Goal: Transaction & Acquisition: Download file/media

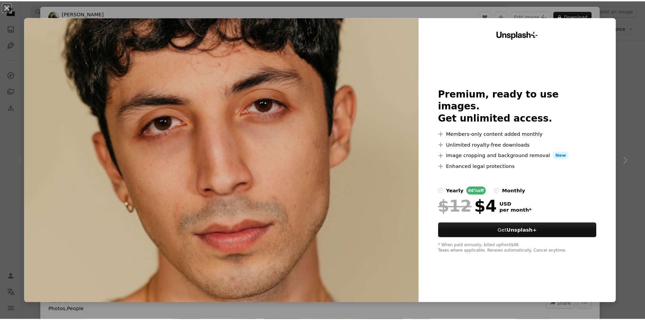
scroll to position [230, 0]
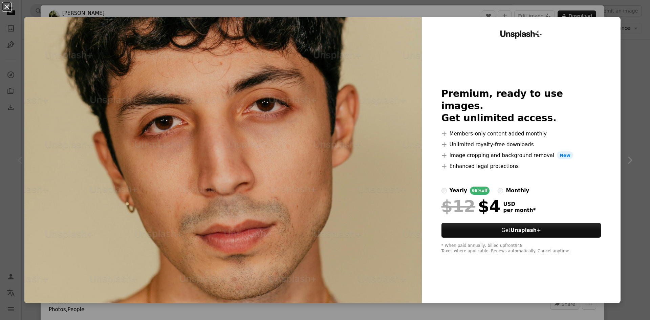
click at [4, 5] on button "An X shape" at bounding box center [7, 7] width 8 height 8
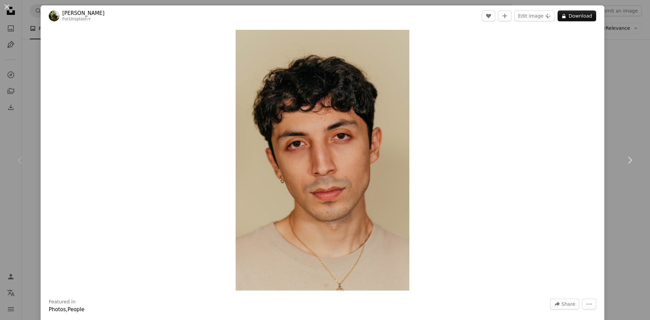
click at [4, 5] on button "An X shape" at bounding box center [7, 7] width 8 height 8
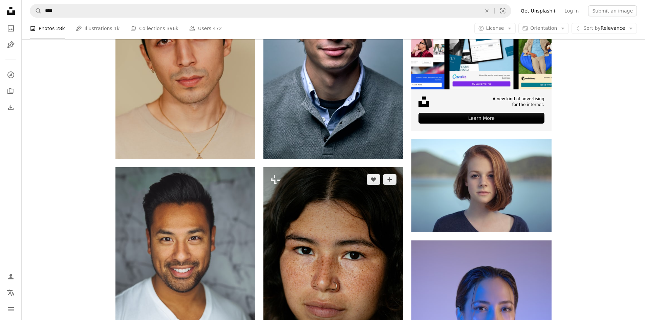
click at [304, 262] on img at bounding box center [334, 272] width 140 height 210
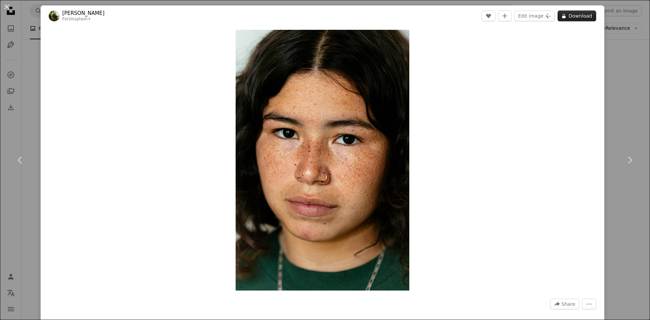
click at [570, 16] on button "A lock Download" at bounding box center [577, 16] width 39 height 11
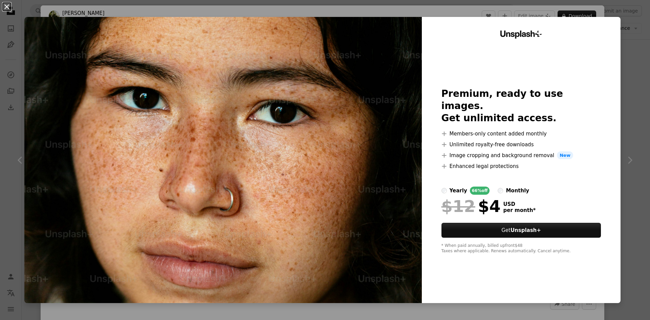
click at [7, 8] on button "An X shape" at bounding box center [7, 7] width 8 height 8
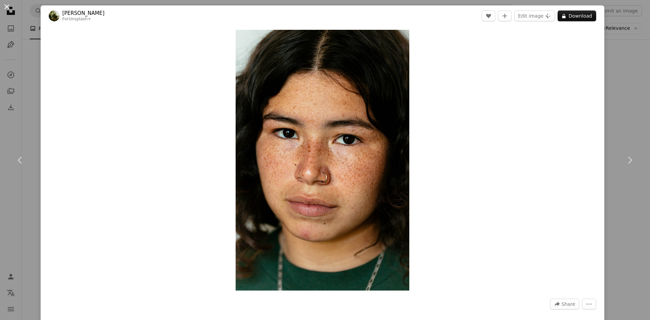
click at [5, 5] on button "An X shape" at bounding box center [7, 7] width 8 height 8
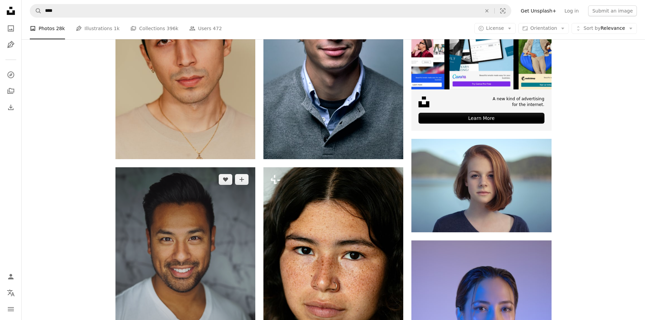
click at [206, 261] on img at bounding box center [186, 272] width 140 height 210
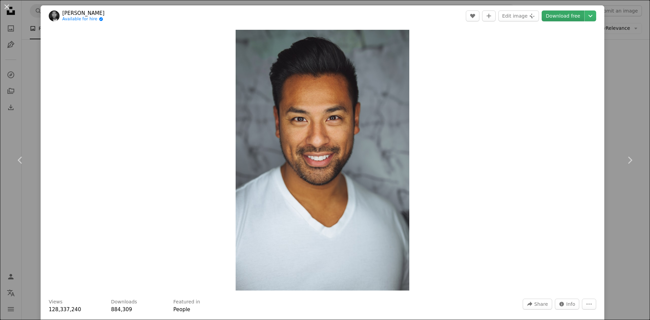
click at [560, 13] on link "Download free" at bounding box center [563, 16] width 43 height 11
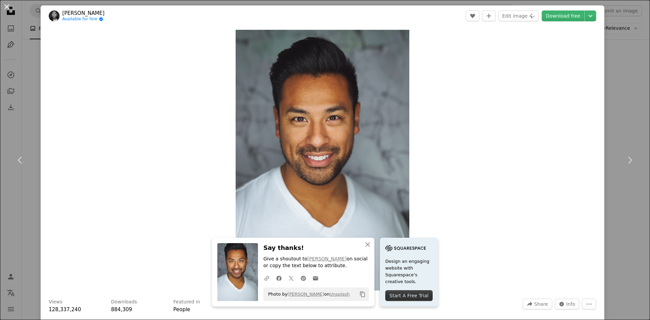
click at [9, 6] on button "An X shape" at bounding box center [7, 7] width 8 height 8
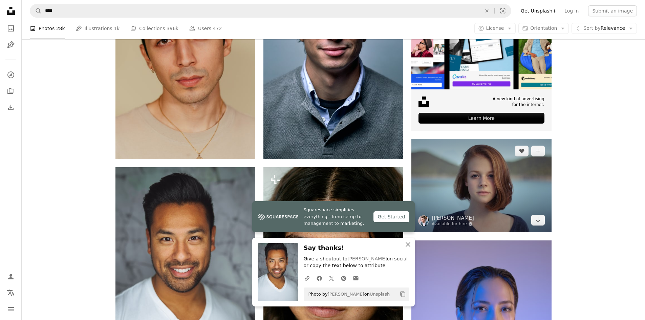
click at [470, 180] on img at bounding box center [482, 185] width 140 height 93
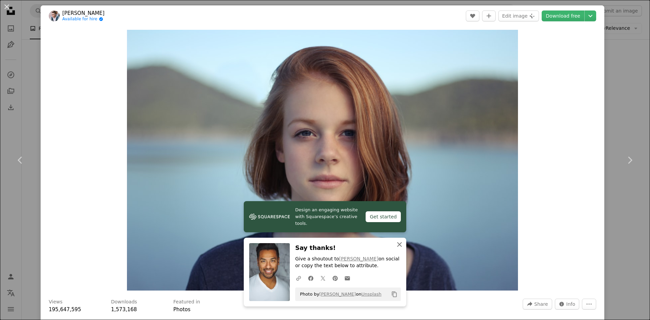
click at [398, 245] on icon "An X shape" at bounding box center [400, 244] width 8 height 8
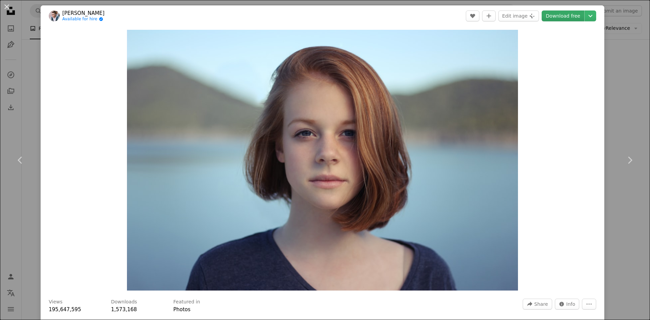
click at [559, 16] on link "Download free" at bounding box center [563, 16] width 43 height 11
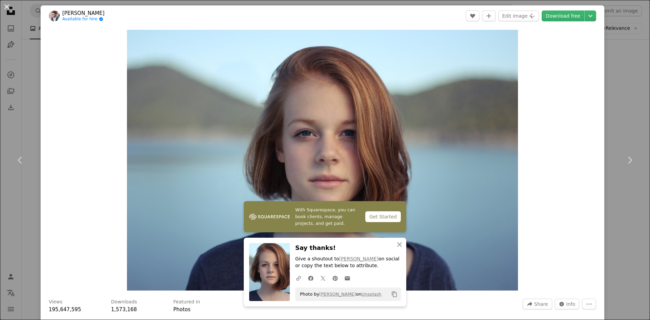
click at [7, 4] on button "An X shape" at bounding box center [7, 7] width 8 height 8
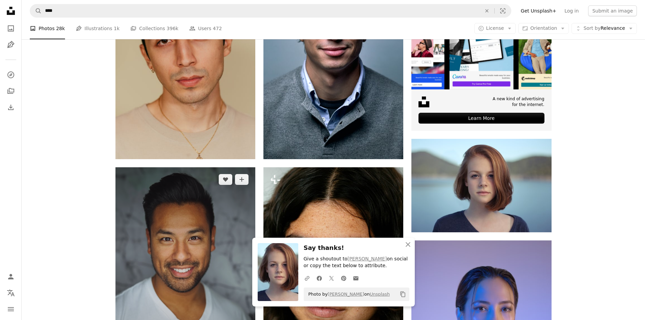
scroll to position [307, 0]
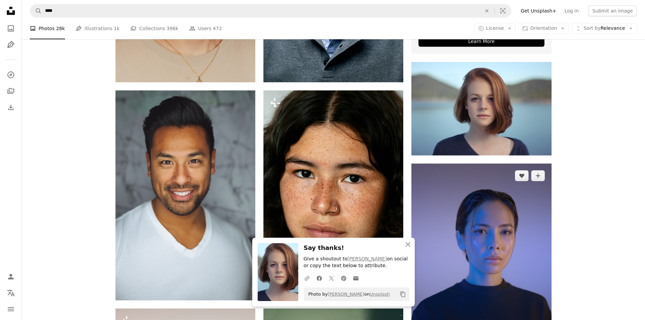
click at [532, 254] on img at bounding box center [482, 251] width 140 height 175
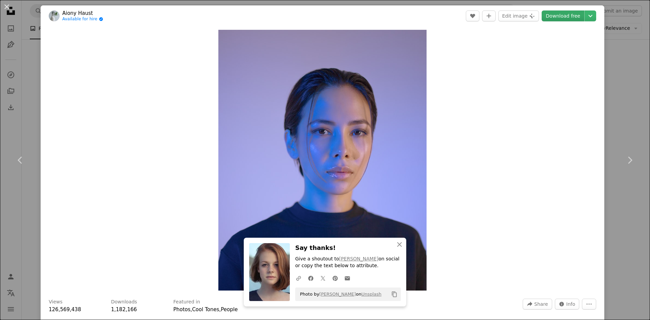
click at [554, 15] on link "Download free" at bounding box center [563, 16] width 43 height 11
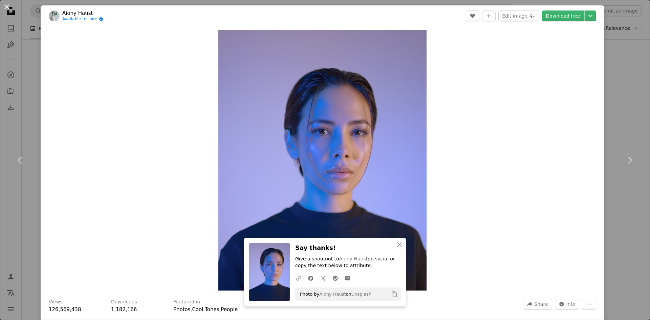
click at [5, 3] on button "An X shape" at bounding box center [7, 7] width 8 height 8
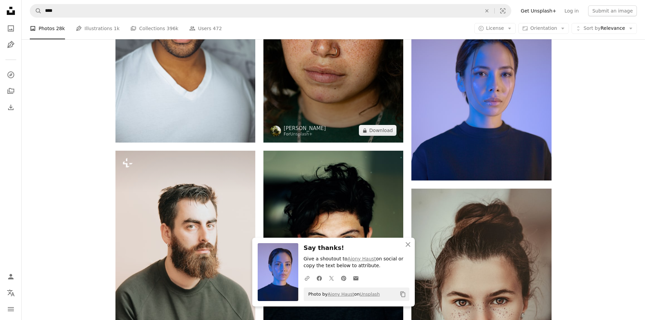
scroll to position [504, 0]
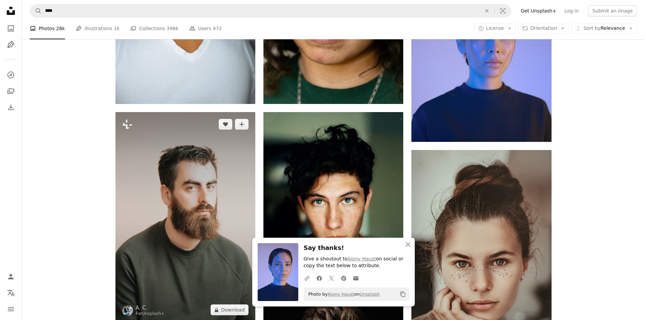
click at [232, 148] on img at bounding box center [186, 217] width 140 height 210
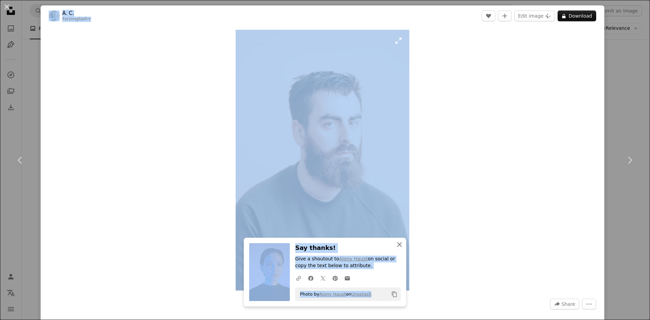
drag, startPoint x: 399, startPoint y: 244, endPoint x: 394, endPoint y: 232, distance: 12.9
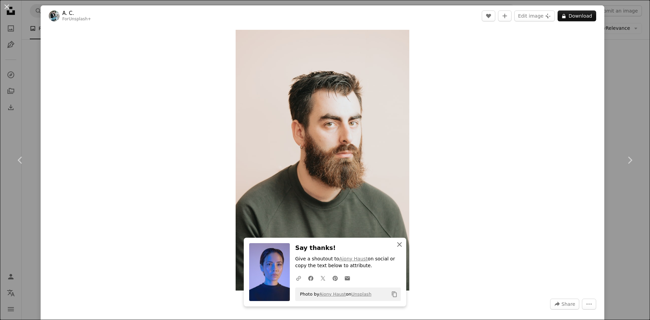
click at [398, 245] on icon "An X shape" at bounding box center [400, 244] width 8 height 8
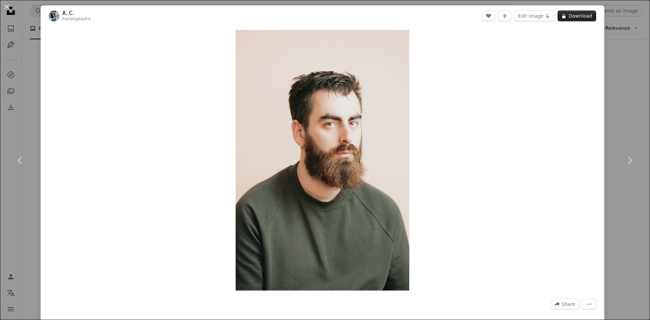
click at [571, 15] on button "A lock Download" at bounding box center [577, 16] width 39 height 11
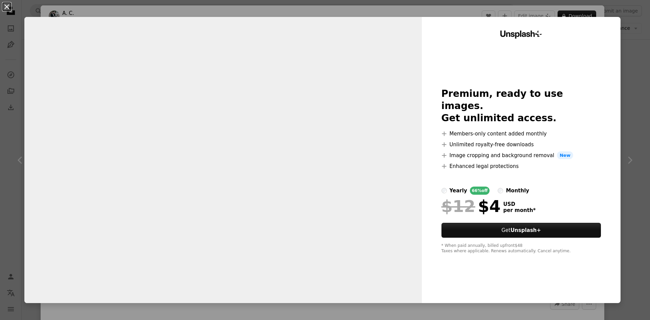
click at [7, 4] on button "An X shape" at bounding box center [7, 7] width 8 height 8
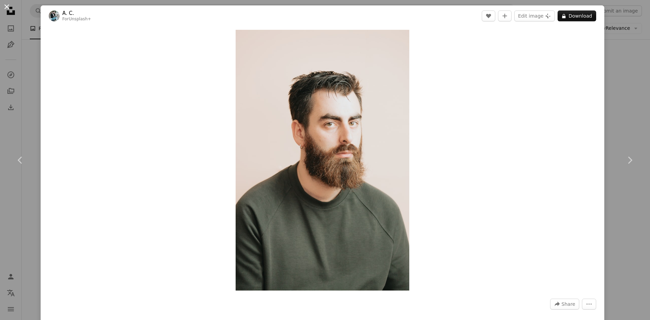
click at [8, 5] on button "An X shape" at bounding box center [7, 7] width 8 height 8
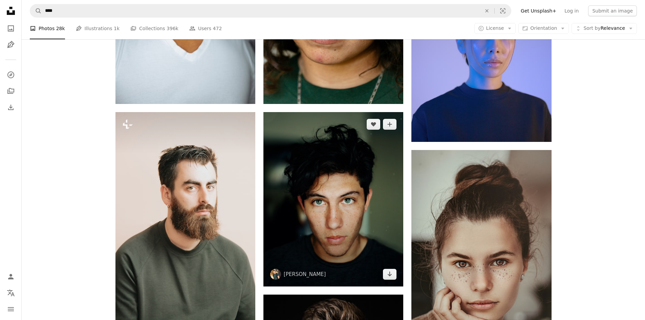
click at [296, 241] on img at bounding box center [334, 199] width 140 height 174
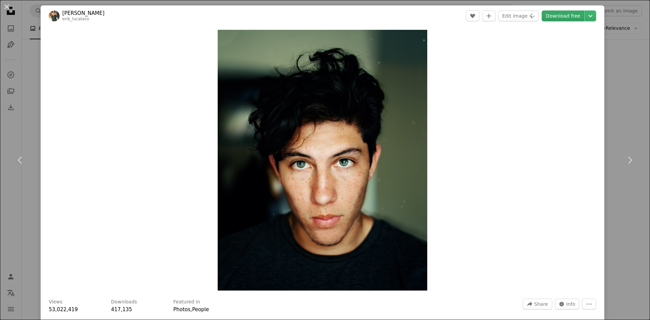
click at [562, 19] on link "Download free" at bounding box center [563, 16] width 43 height 11
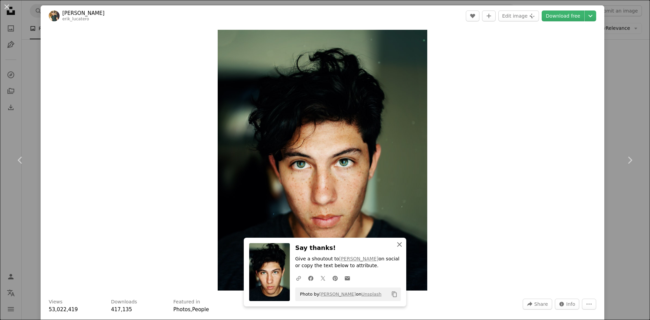
click at [397, 245] on icon "button" at bounding box center [399, 244] width 5 height 5
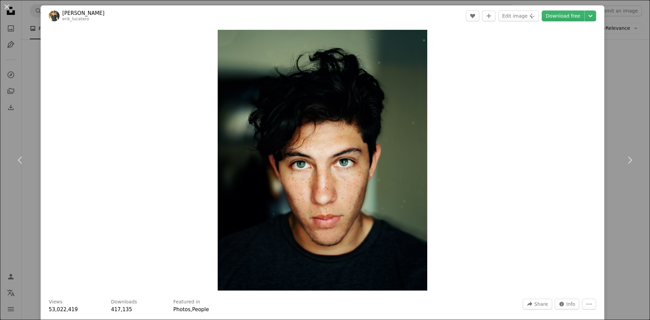
click at [6, 4] on button "An X shape" at bounding box center [7, 7] width 8 height 8
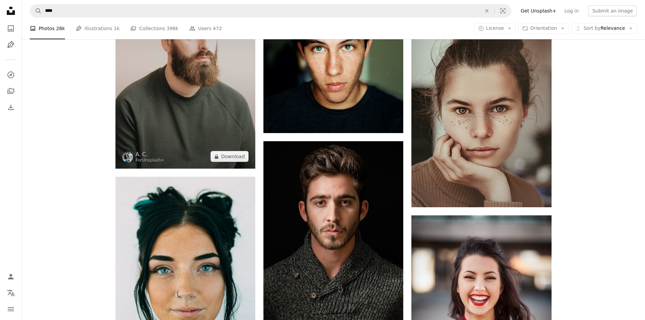
scroll to position [695, 0]
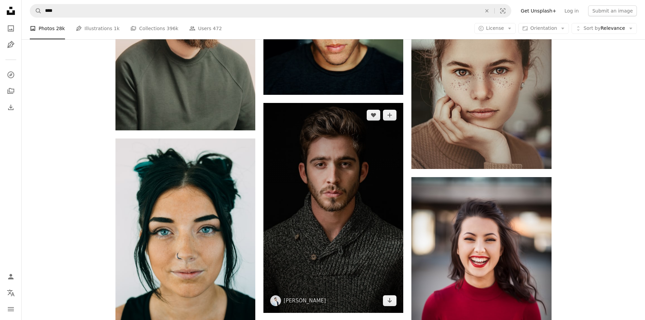
click at [296, 186] on img at bounding box center [334, 208] width 140 height 210
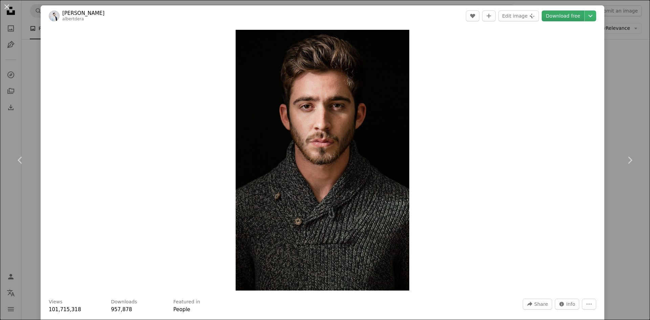
click at [570, 16] on link "Download free" at bounding box center [563, 16] width 43 height 11
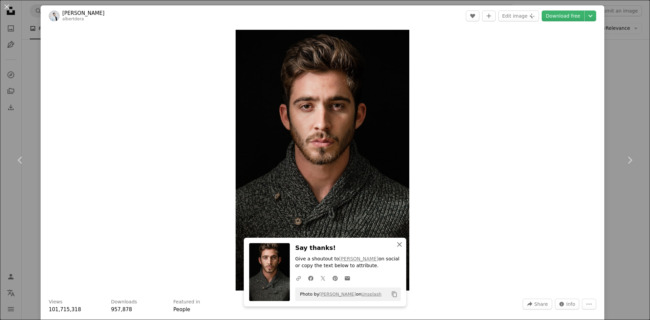
click at [398, 249] on button "An X shape Close" at bounding box center [400, 245] width 14 height 14
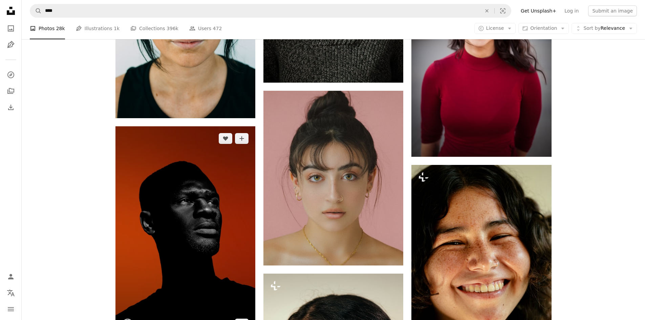
scroll to position [964, 0]
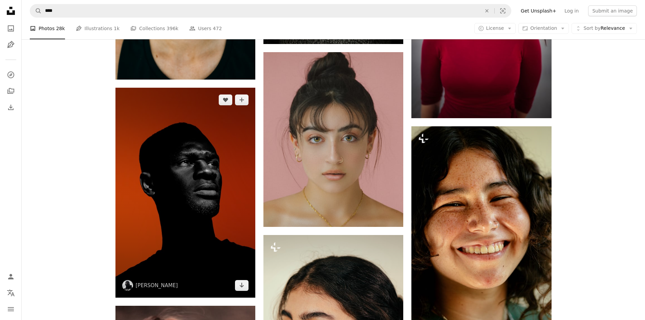
click at [173, 187] on img at bounding box center [186, 193] width 140 height 210
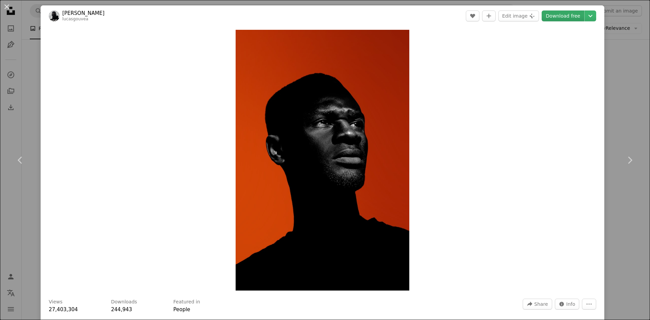
click at [562, 14] on link "Download free" at bounding box center [563, 16] width 43 height 11
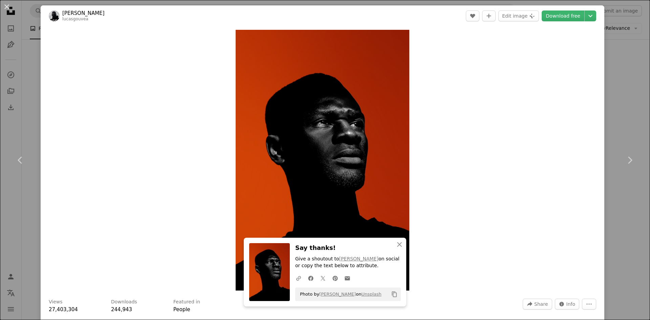
click at [3, 6] on button "An X shape" at bounding box center [7, 7] width 8 height 8
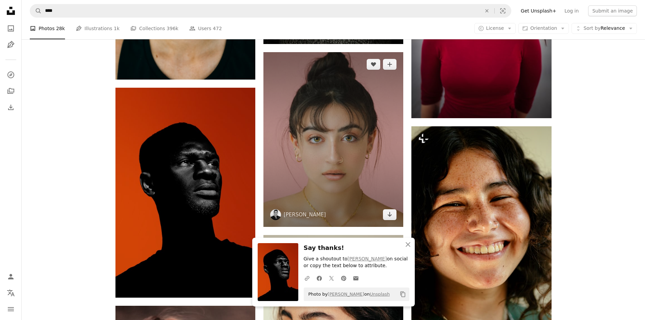
click at [347, 172] on img at bounding box center [334, 139] width 140 height 175
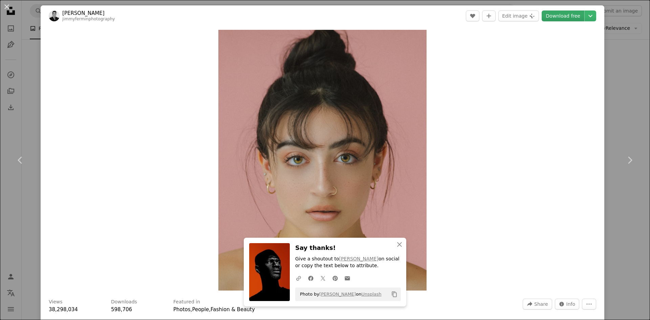
click at [572, 19] on link "Download free" at bounding box center [563, 16] width 43 height 11
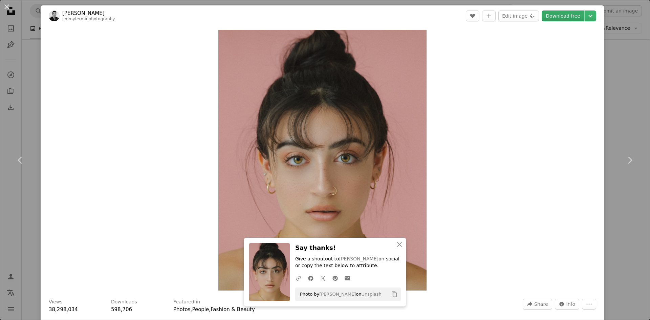
click at [574, 16] on link "Download free" at bounding box center [563, 16] width 43 height 11
click at [393, 245] on button "An X shape Close" at bounding box center [400, 245] width 14 height 14
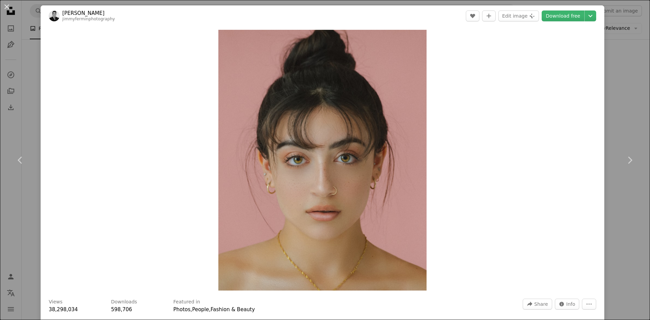
drag, startPoint x: 4, startPoint y: 7, endPoint x: 10, endPoint y: 7, distance: 5.8
click at [9, 7] on button "An X shape" at bounding box center [7, 7] width 8 height 8
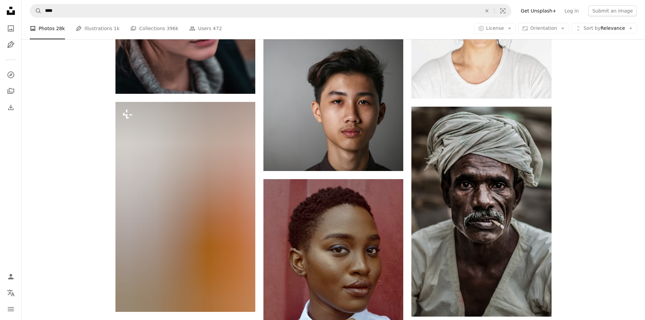
scroll to position [1463, 0]
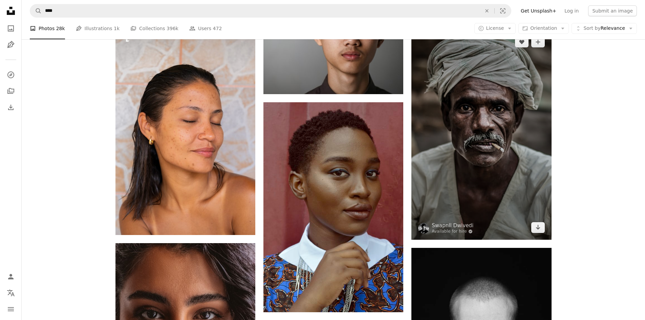
click at [519, 177] on img at bounding box center [482, 135] width 140 height 210
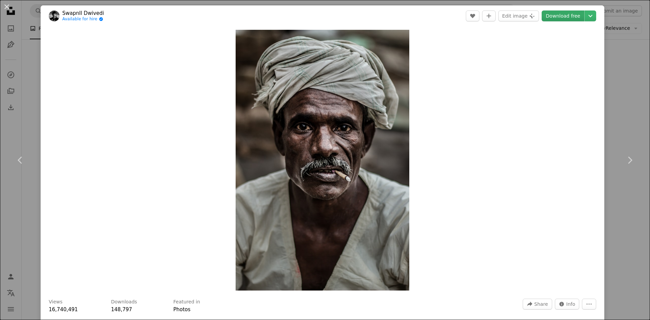
click at [569, 12] on link "Download free" at bounding box center [563, 16] width 43 height 11
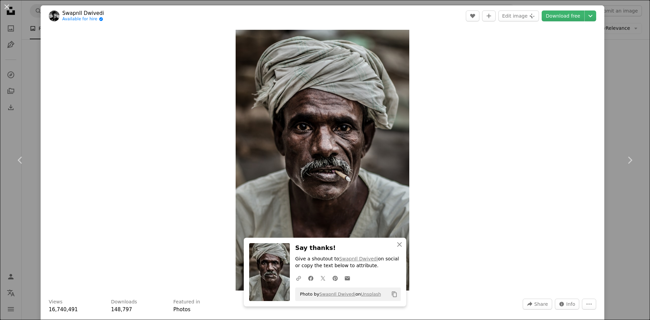
click at [10, 3] on button "An X shape" at bounding box center [7, 7] width 8 height 8
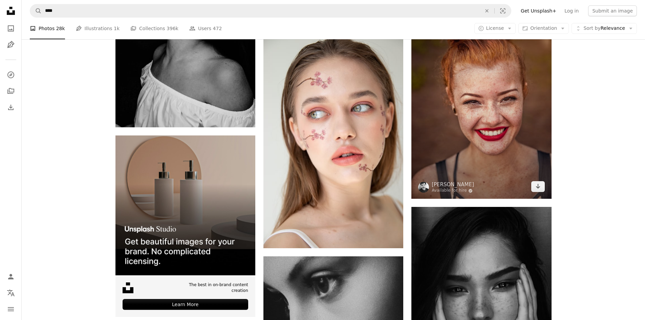
scroll to position [2313, 0]
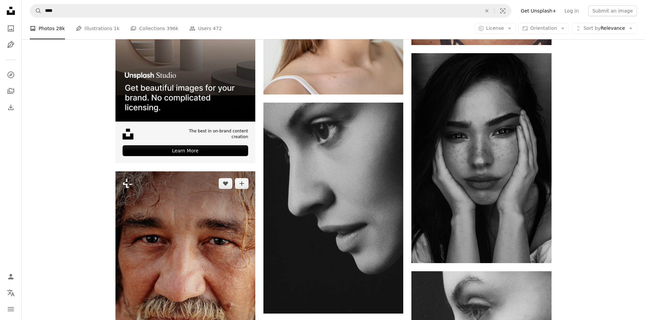
click at [152, 281] on img at bounding box center [186, 276] width 140 height 210
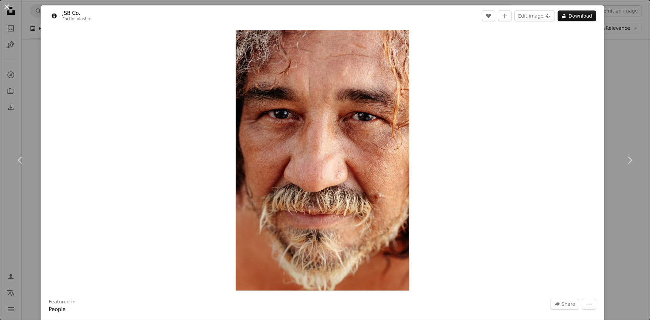
click at [6, 8] on button "An X shape" at bounding box center [7, 7] width 8 height 8
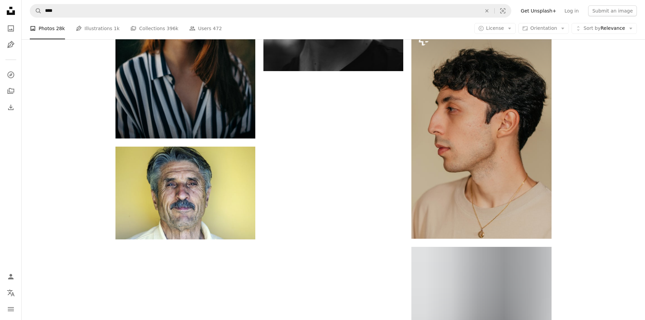
scroll to position [2778, 0]
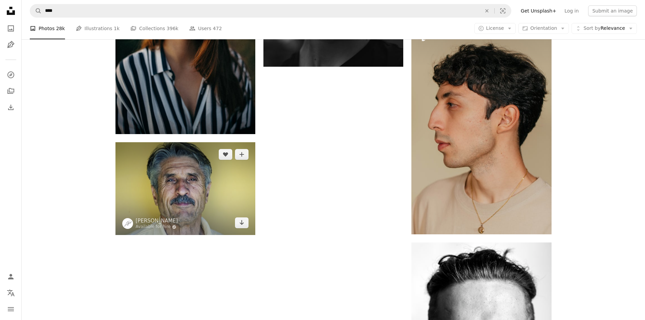
click at [206, 197] on img at bounding box center [186, 188] width 140 height 93
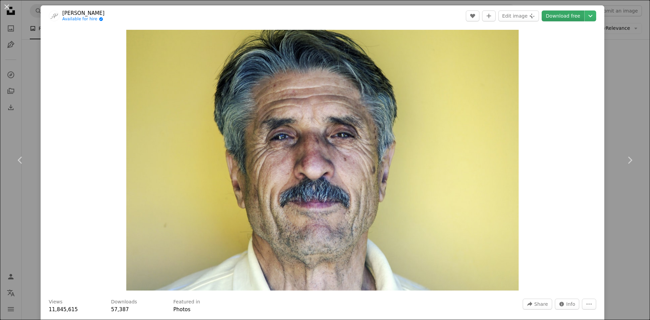
click at [563, 18] on link "Download free" at bounding box center [563, 16] width 43 height 11
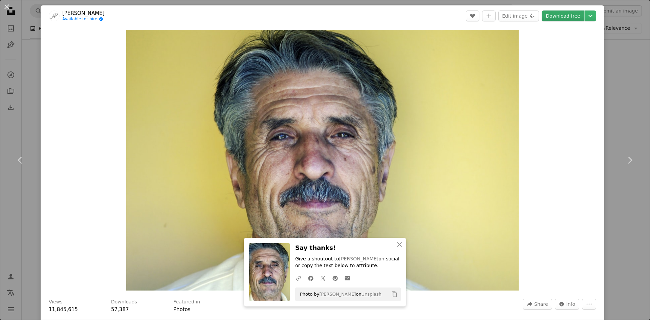
click at [559, 14] on link "Download free" at bounding box center [563, 16] width 43 height 11
click at [8, 3] on button "An X shape" at bounding box center [7, 7] width 8 height 8
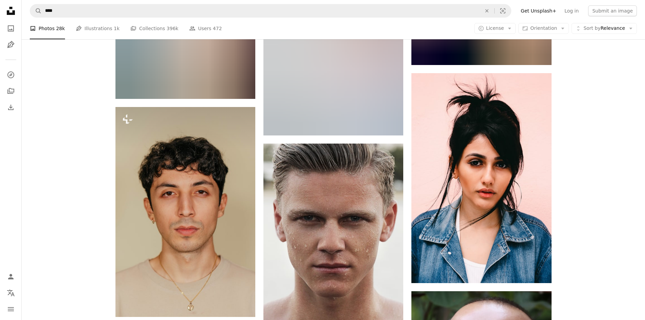
scroll to position [3478, 0]
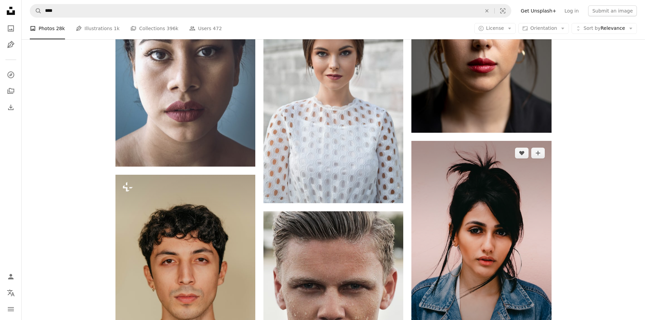
click at [499, 272] on img at bounding box center [482, 246] width 140 height 210
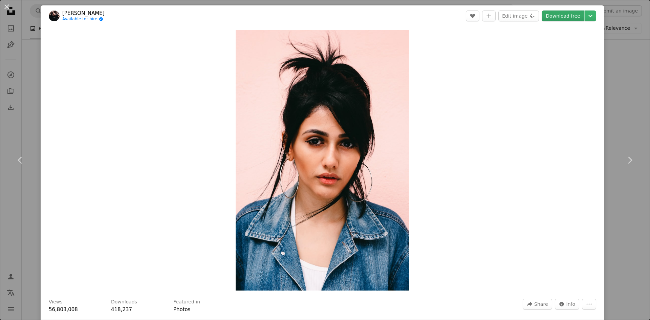
click at [571, 17] on link "Download free" at bounding box center [563, 16] width 43 height 11
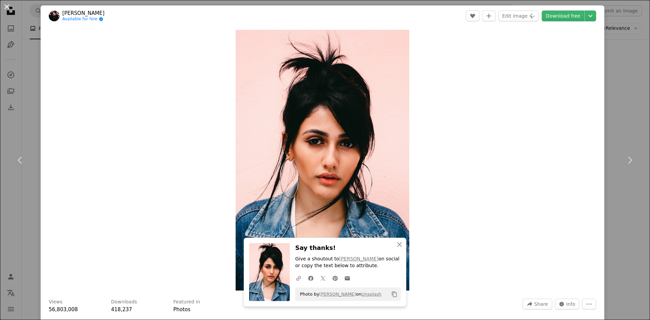
click at [7, 11] on button "An X shape" at bounding box center [7, 7] width 8 height 8
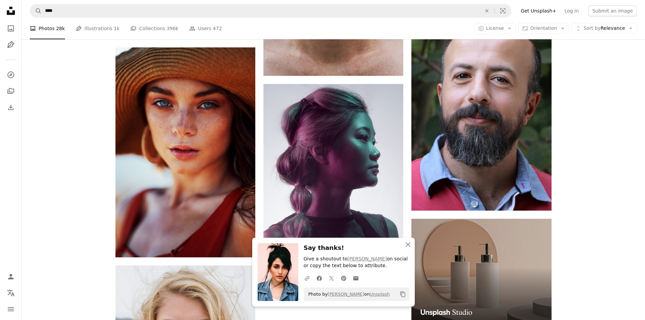
scroll to position [3789, 0]
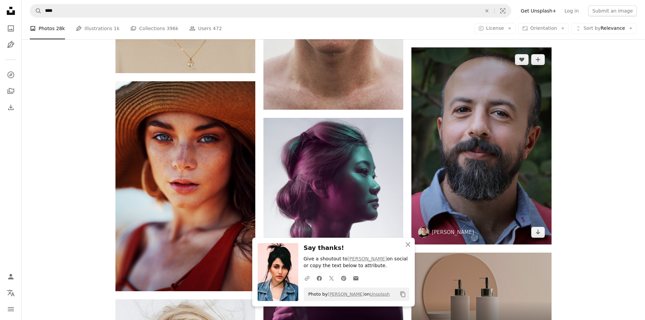
click at [474, 225] on img at bounding box center [482, 145] width 140 height 197
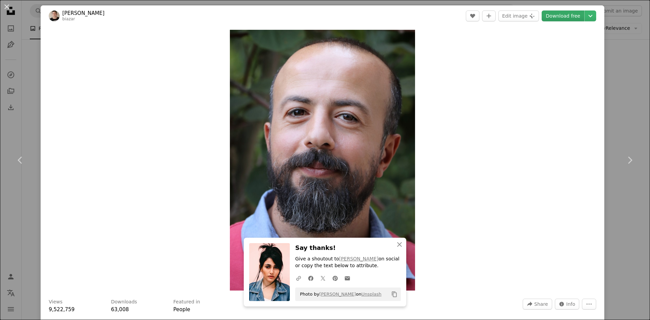
click at [573, 13] on link "Download free" at bounding box center [563, 16] width 43 height 11
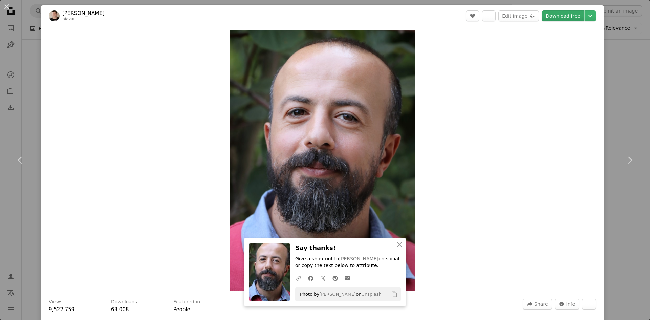
click at [573, 13] on link "Download free" at bounding box center [563, 16] width 43 height 11
click at [5, 6] on button "An X shape" at bounding box center [7, 7] width 8 height 8
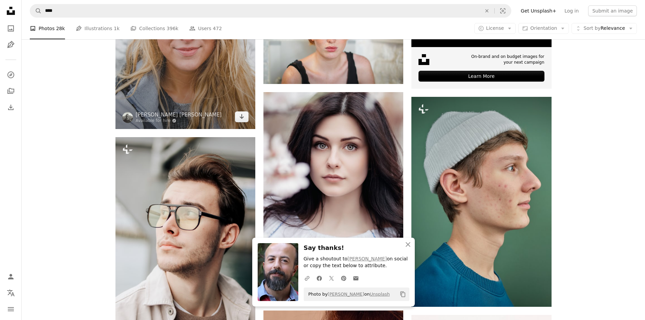
scroll to position [4173, 0]
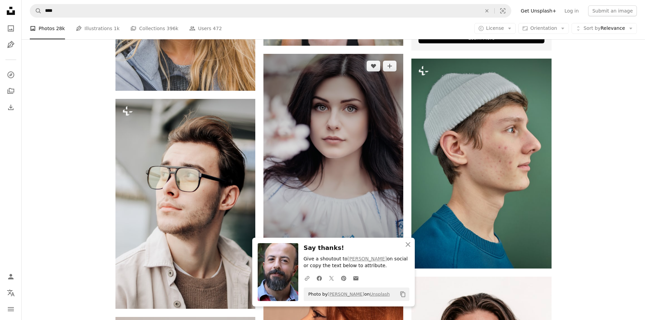
click at [325, 169] on img at bounding box center [334, 159] width 140 height 211
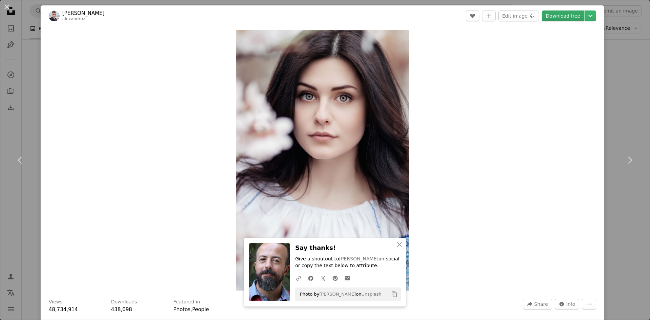
click at [547, 16] on link "Download free" at bounding box center [563, 16] width 43 height 11
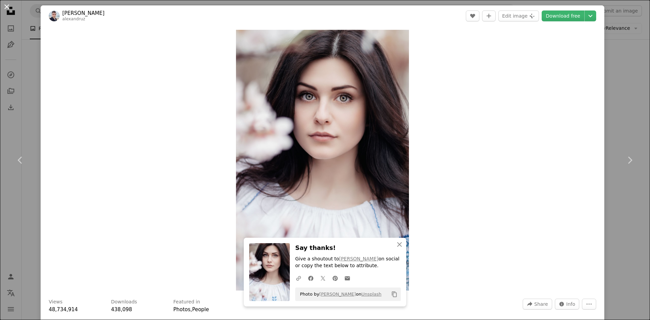
click at [11, 3] on button "An X shape" at bounding box center [7, 7] width 8 height 8
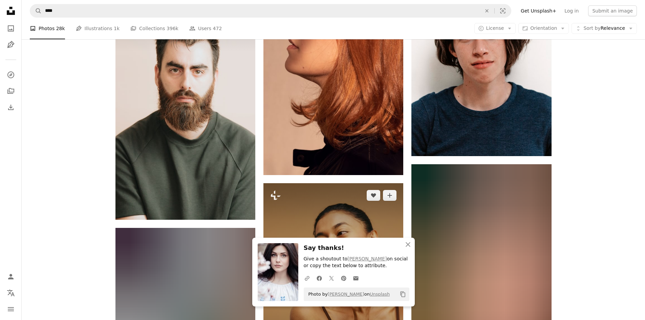
scroll to position [4596, 0]
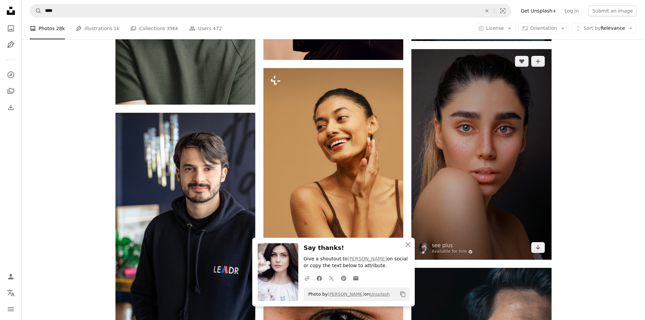
click at [461, 171] on img at bounding box center [482, 154] width 140 height 211
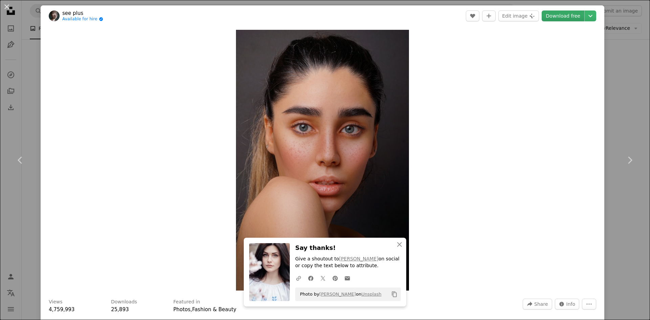
click at [567, 12] on link "Download free" at bounding box center [563, 16] width 43 height 11
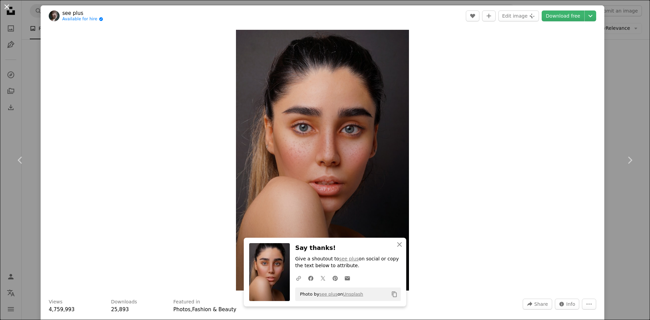
click at [4, 3] on button "An X shape" at bounding box center [7, 7] width 8 height 8
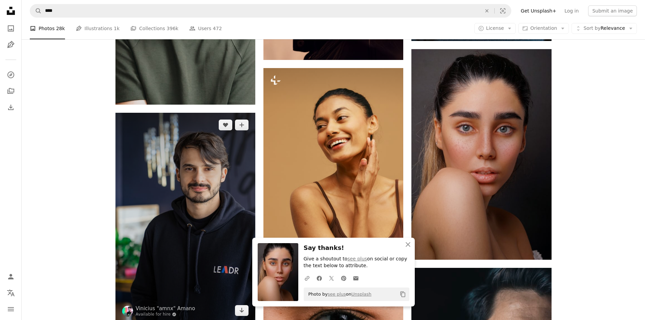
click at [183, 140] on img at bounding box center [186, 218] width 140 height 210
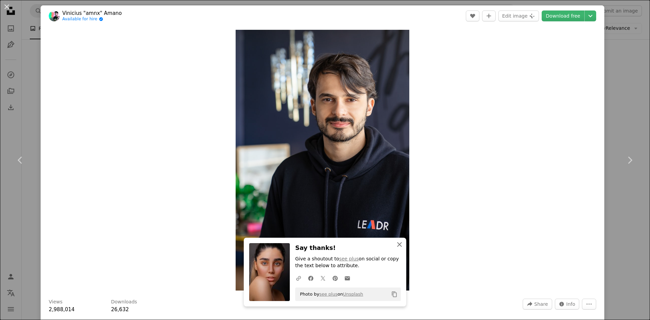
click at [398, 245] on icon "button" at bounding box center [399, 244] width 5 height 5
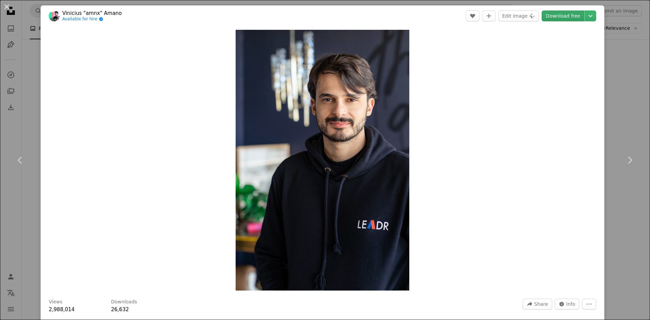
click at [573, 12] on link "Download free" at bounding box center [563, 16] width 43 height 11
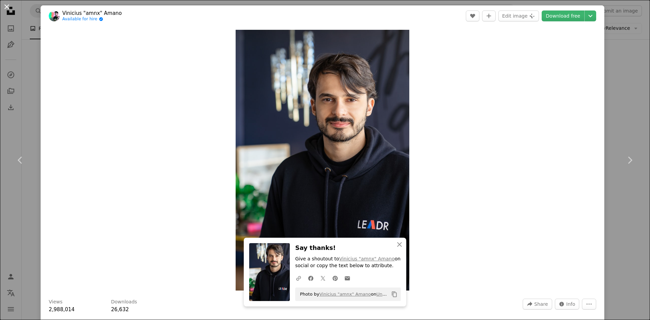
click at [4, 5] on button "An X shape" at bounding box center [7, 7] width 8 height 8
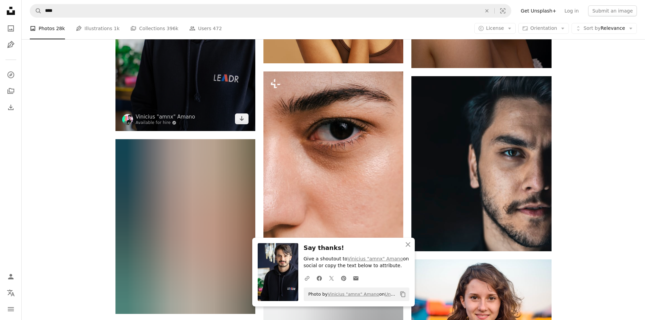
scroll to position [4941, 0]
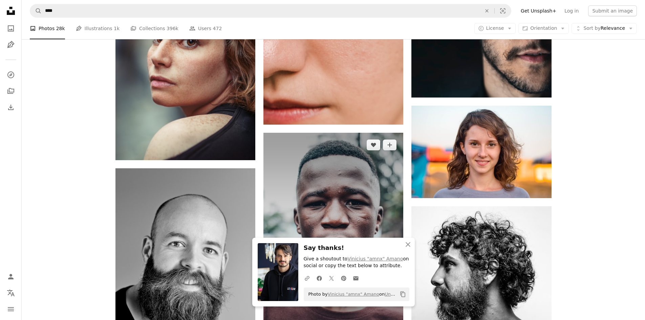
click at [381, 154] on img at bounding box center [334, 238] width 140 height 210
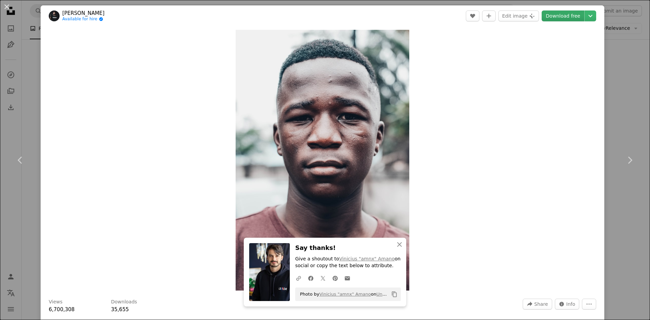
click at [562, 13] on link "Download free" at bounding box center [563, 16] width 43 height 11
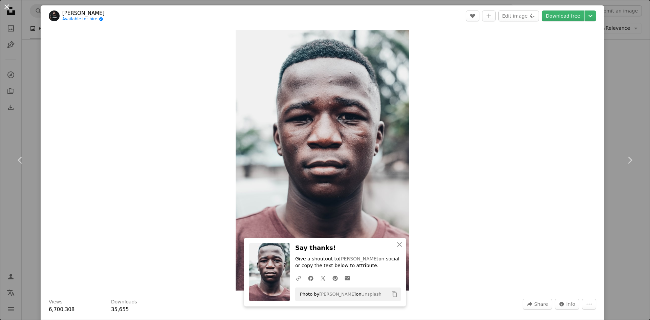
click at [6, 8] on button "An X shape" at bounding box center [7, 7] width 8 height 8
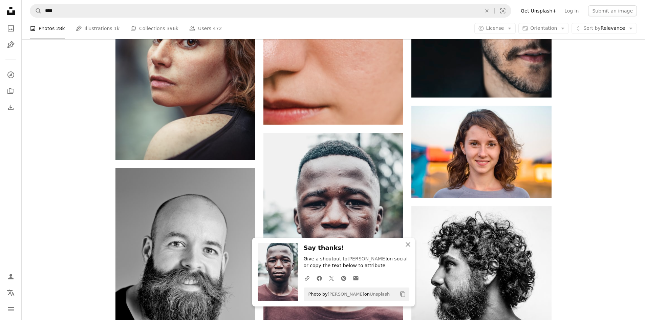
drag, startPoint x: 77, startPoint y: 20, endPoint x: 72, endPoint y: 21, distance: 5.3
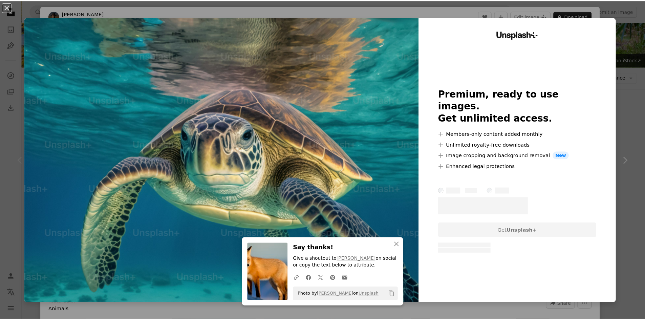
scroll to position [38, 0]
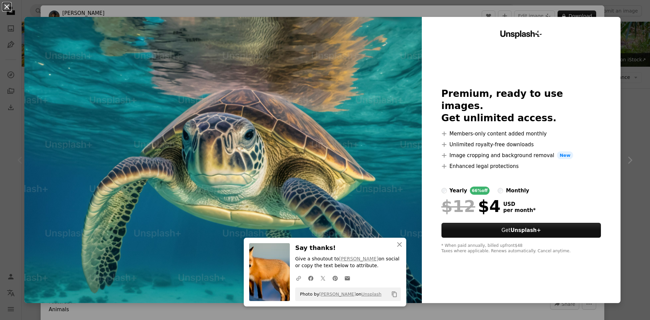
click at [7, 7] on button "An X shape" at bounding box center [7, 7] width 8 height 8
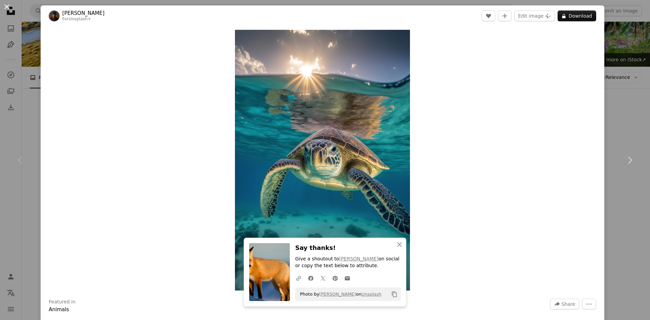
click at [7, 7] on button "An X shape" at bounding box center [7, 7] width 8 height 8
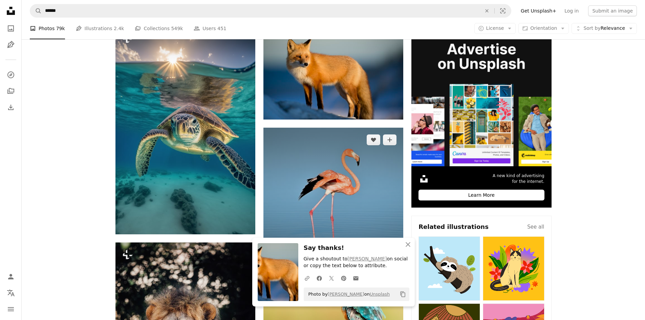
scroll to position [230, 0]
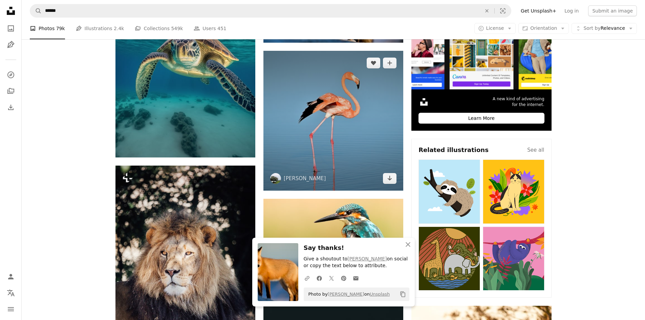
click at [316, 121] on img at bounding box center [334, 121] width 140 height 140
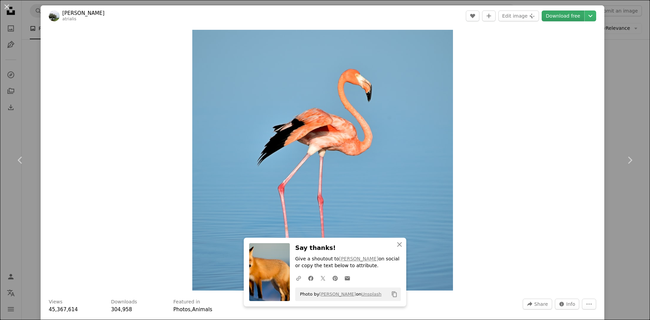
click at [577, 13] on link "Download free" at bounding box center [563, 16] width 43 height 11
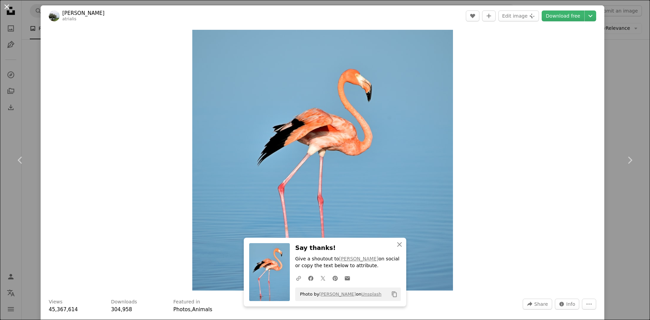
click at [3, 4] on button "An X shape" at bounding box center [7, 7] width 8 height 8
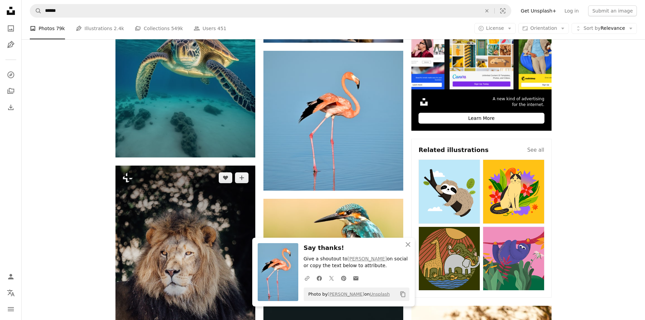
click at [230, 227] on img at bounding box center [186, 271] width 140 height 210
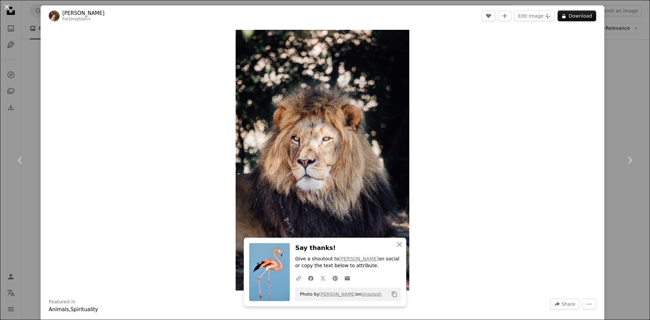
click at [7, 5] on button "An X shape" at bounding box center [7, 7] width 8 height 8
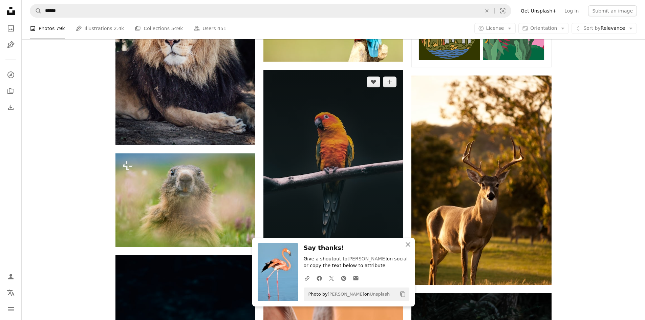
scroll to position [576, 0]
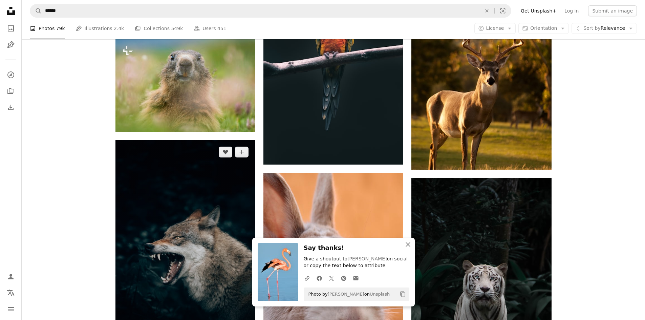
click at [224, 243] on img at bounding box center [186, 245] width 140 height 210
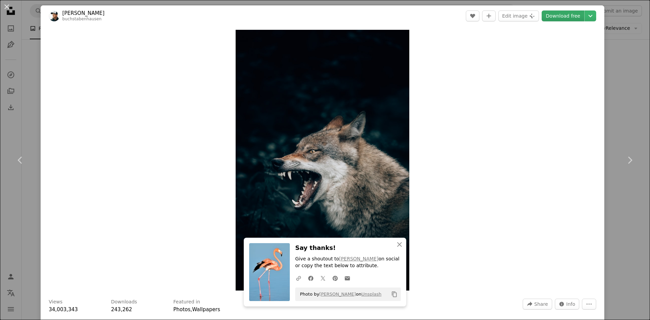
click at [560, 12] on link "Download free" at bounding box center [563, 16] width 43 height 11
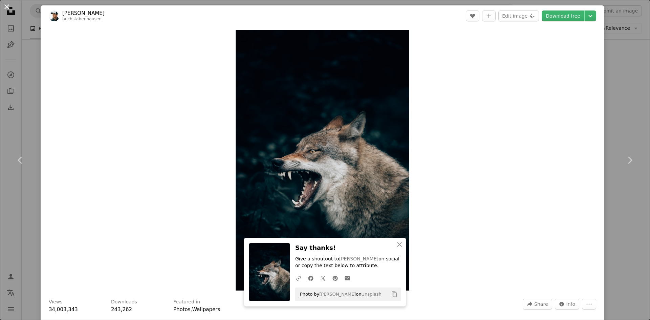
click at [6, 4] on button "An X shape" at bounding box center [7, 7] width 8 height 8
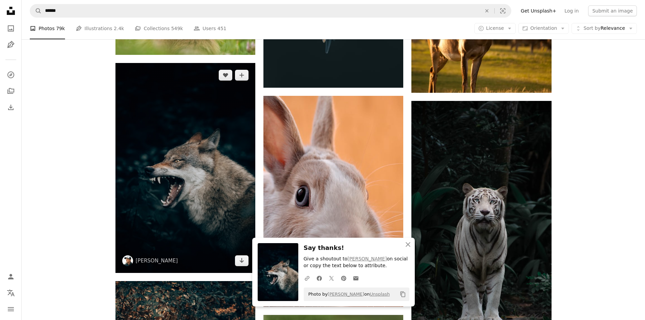
scroll to position [691, 0]
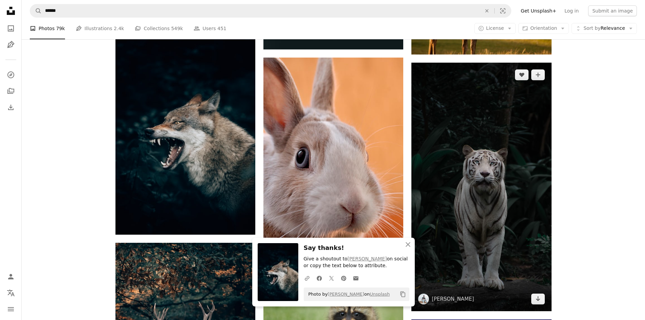
click at [472, 159] on img at bounding box center [482, 187] width 140 height 249
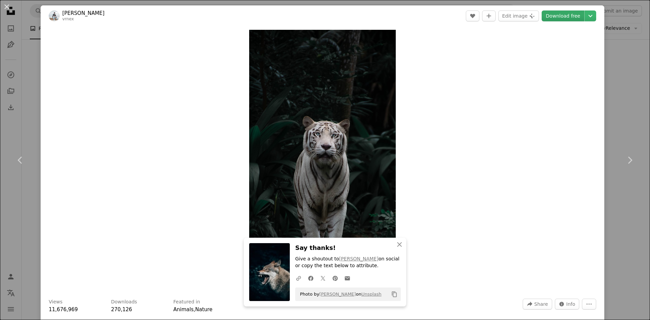
click at [564, 15] on link "Download free" at bounding box center [563, 16] width 43 height 11
click at [5, 6] on button "An X shape" at bounding box center [7, 7] width 8 height 8
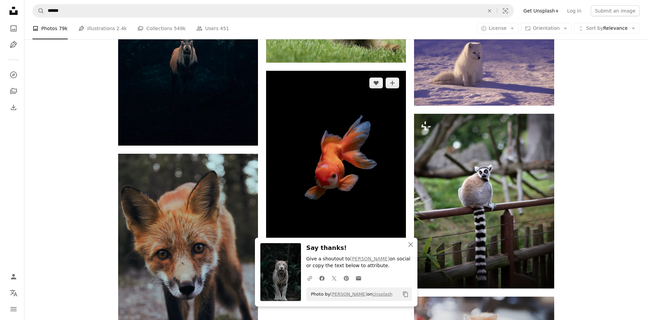
scroll to position [1037, 0]
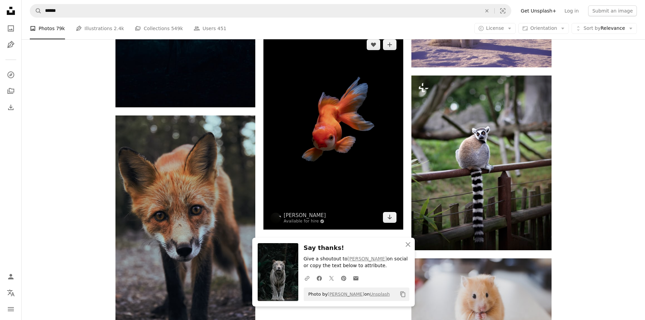
click at [376, 146] on img at bounding box center [334, 131] width 140 height 197
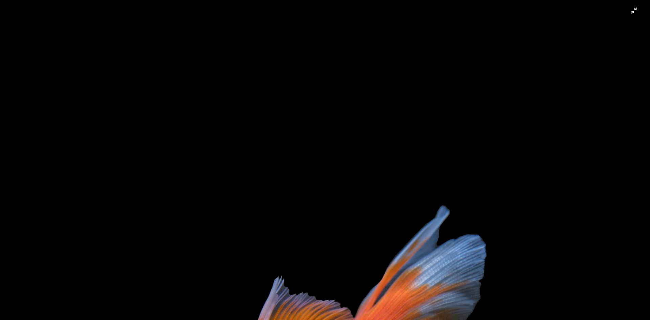
scroll to position [291, 0]
